Goal: Task Accomplishment & Management: Complete application form

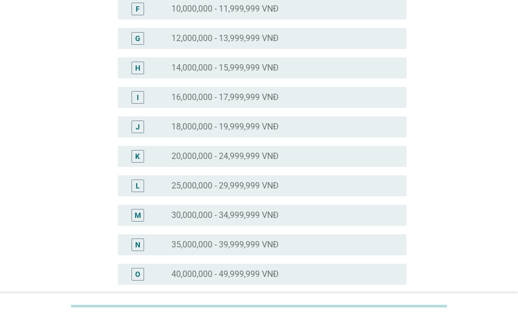
scroll to position [263, 0]
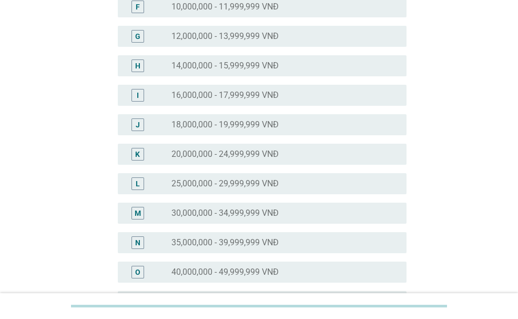
click at [264, 211] on label "30,000,000 - 34,999,999 VNĐ" at bounding box center [225, 213] width 107 height 11
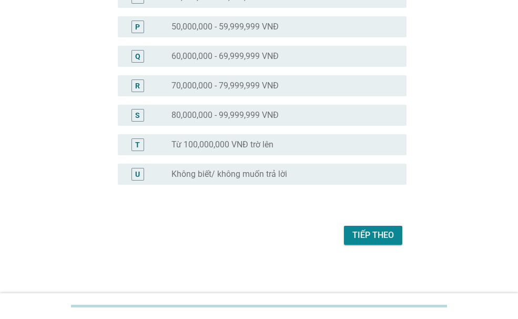
scroll to position [539, 0]
click at [357, 227] on button "Tiếp theo" at bounding box center [373, 234] width 58 height 19
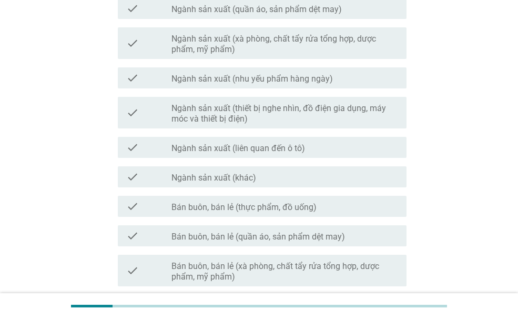
scroll to position [175, 0]
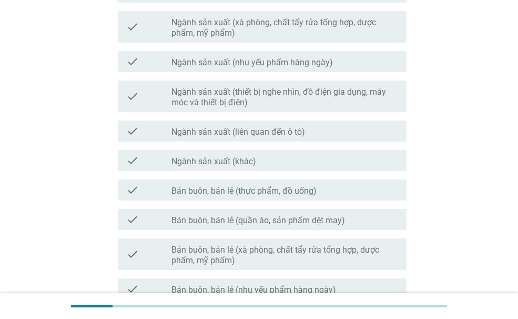
click at [331, 185] on div "check_box_outline_blank Bán buôn, bán lẻ (thực phẩm, đồ uống)" at bounding box center [285, 190] width 227 height 13
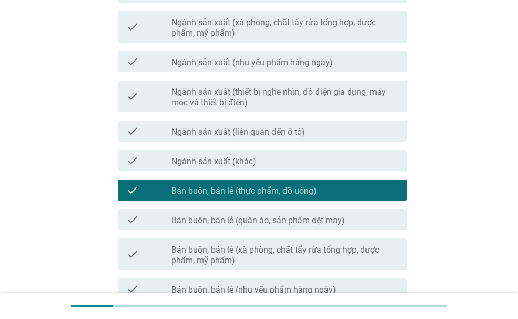
click at [331, 185] on div "check_box_outline_blank Bán buôn, bán lẻ (thực phẩm, đồ uống)" at bounding box center [285, 190] width 227 height 13
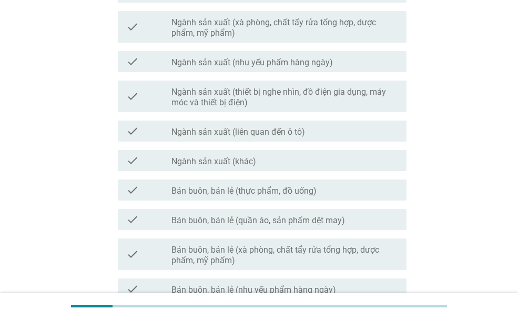
click at [338, 196] on div "check_box_outline_blank Bán buôn, bán lẻ (thực phẩm, đồ uống)" at bounding box center [285, 190] width 227 height 13
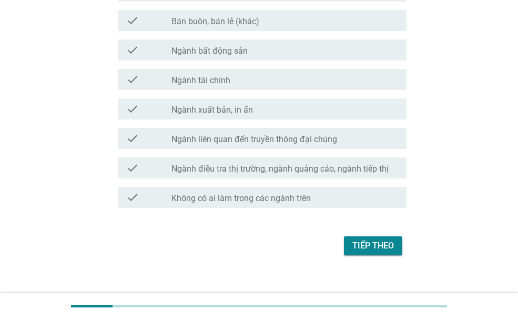
scroll to position [594, 0]
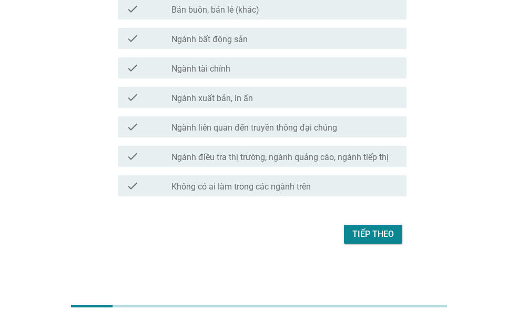
click at [362, 231] on div "Tiếp theo" at bounding box center [373, 234] width 42 height 13
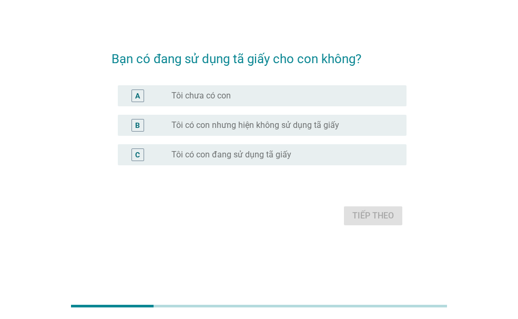
scroll to position [0, 0]
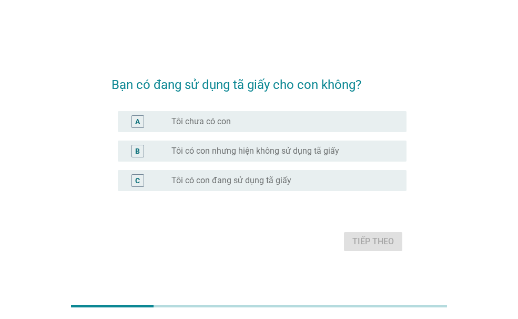
click at [359, 177] on div "radio_button_unchecked Tôi có con đang sử dụng tã giấy" at bounding box center [281, 180] width 218 height 11
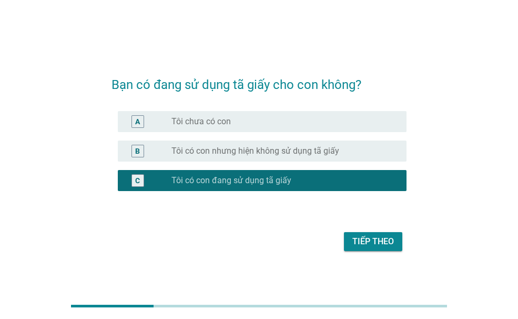
click at [359, 147] on div "radio_button_unchecked Tôi có con nhưng hiện không sử dụng tã giấy" at bounding box center [281, 151] width 218 height 11
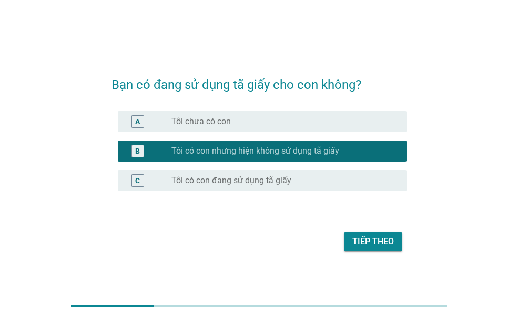
click at [365, 246] on div "Tiếp theo" at bounding box center [373, 241] width 42 height 13
